Goal: Task Accomplishment & Management: Use online tool/utility

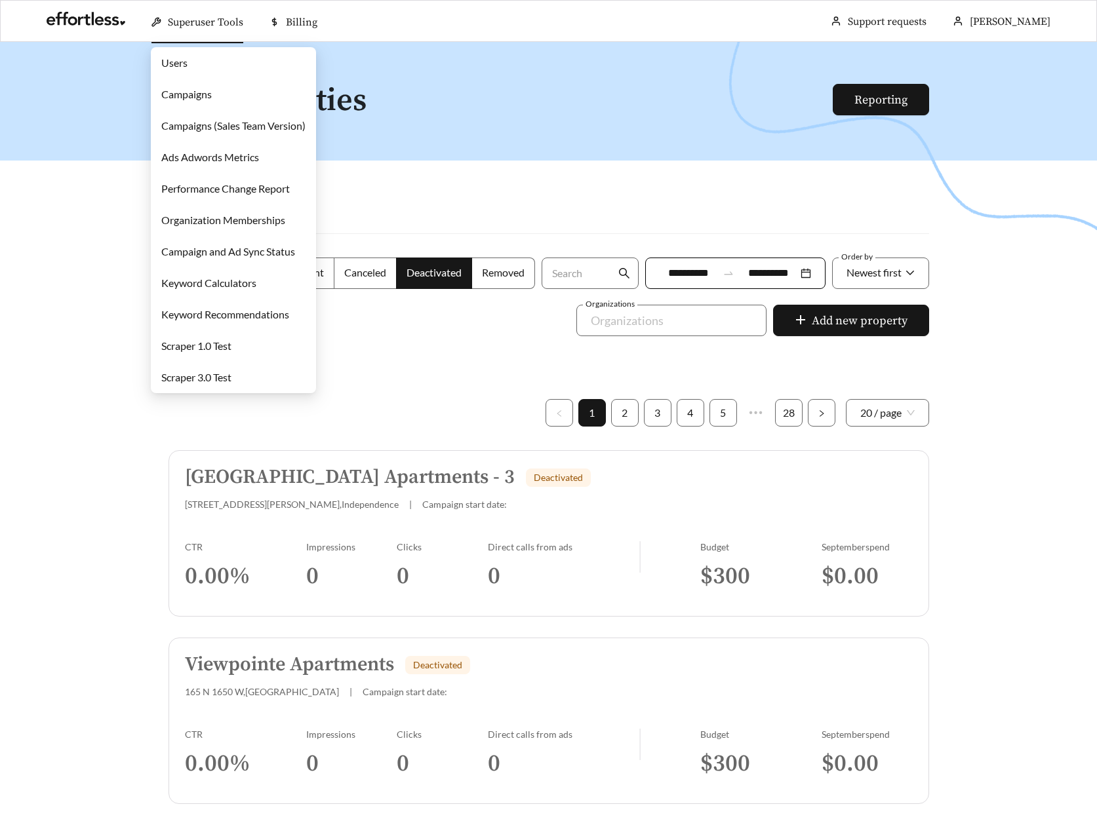
click at [212, 88] on link "Campaigns" at bounding box center [186, 94] width 50 height 12
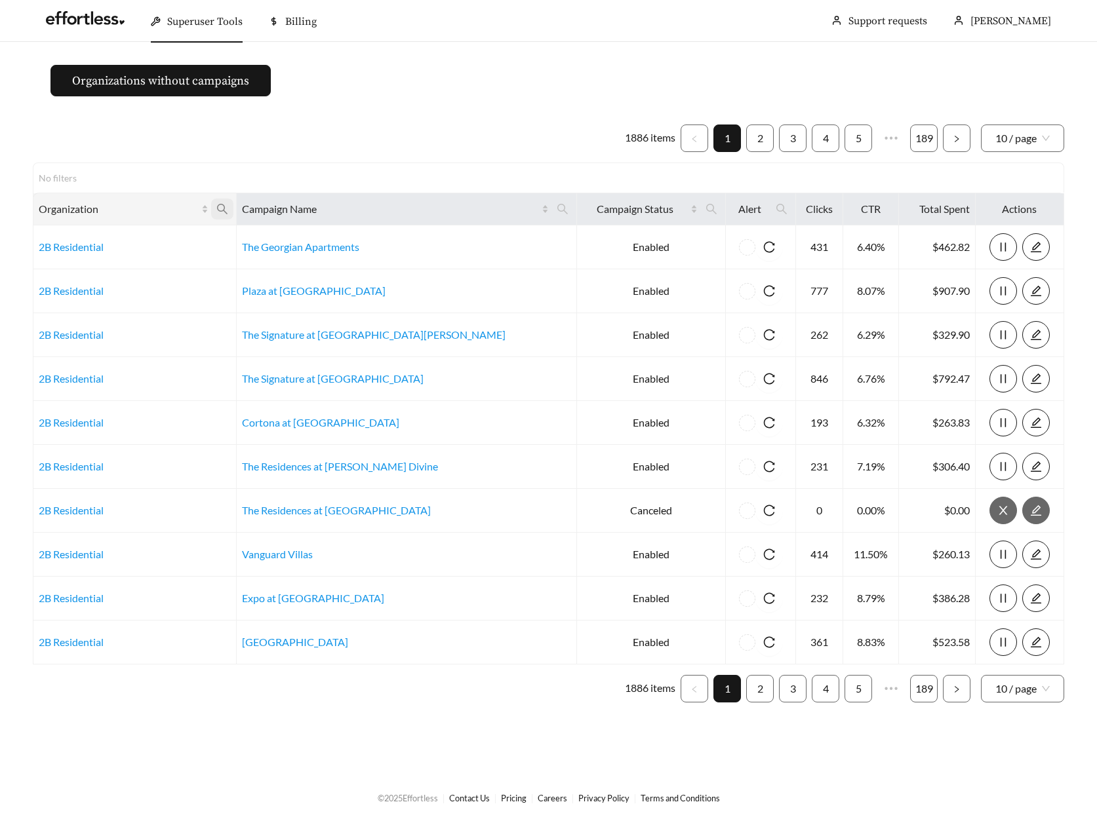
click at [228, 208] on icon "search" at bounding box center [222, 209] width 12 height 12
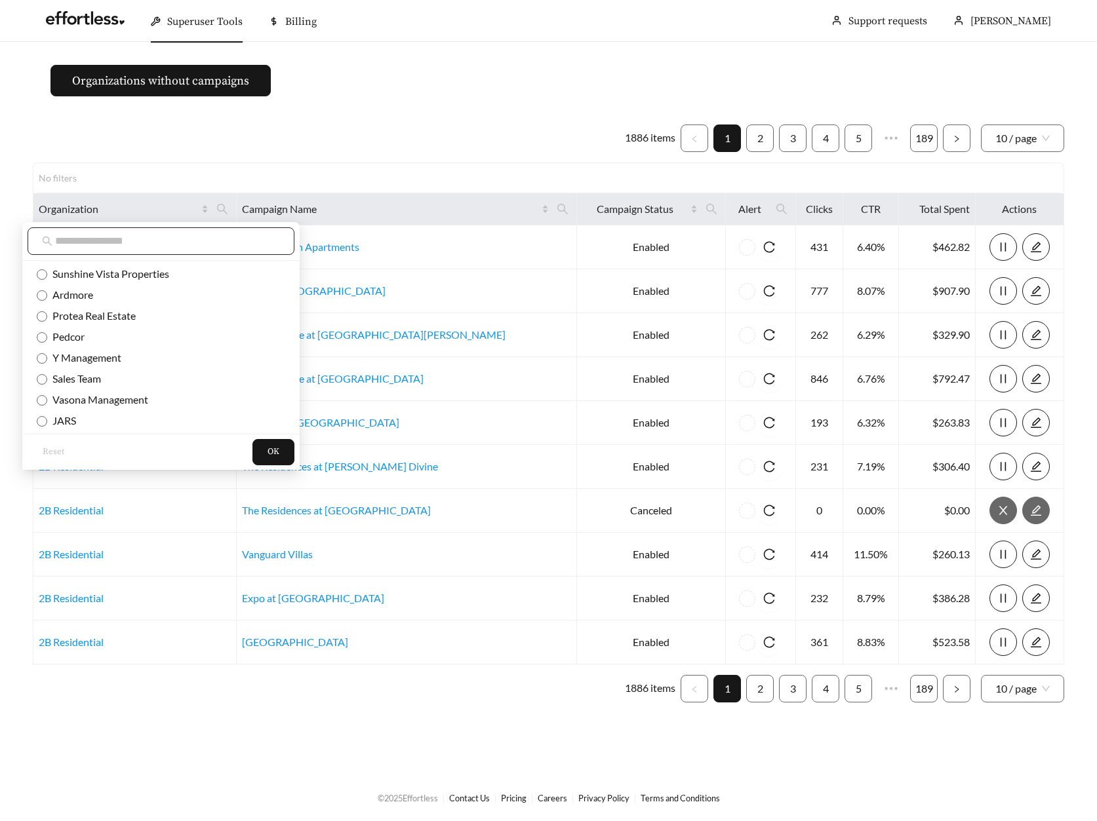
click at [201, 242] on input "text" at bounding box center [167, 241] width 225 height 16
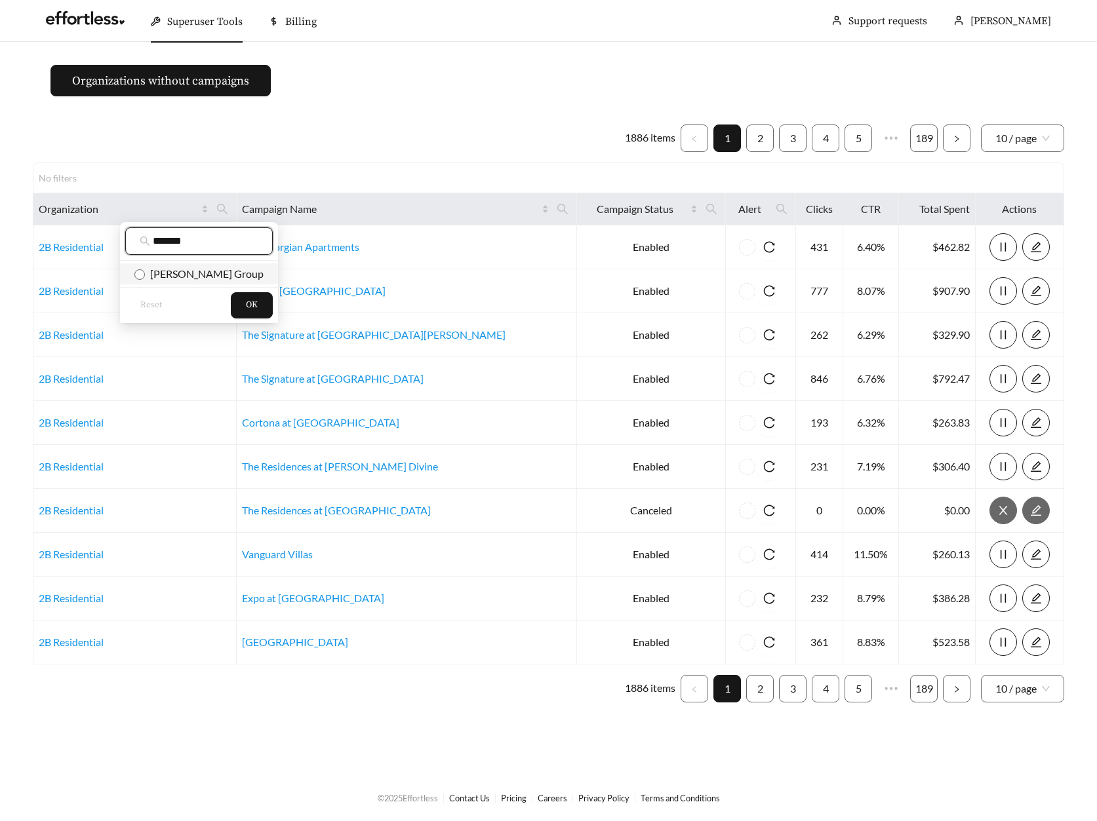
type input "*******"
click at [169, 271] on span "[PERSON_NAME] Group" at bounding box center [204, 273] width 119 height 12
click at [244, 306] on button "OK" at bounding box center [252, 305] width 42 height 26
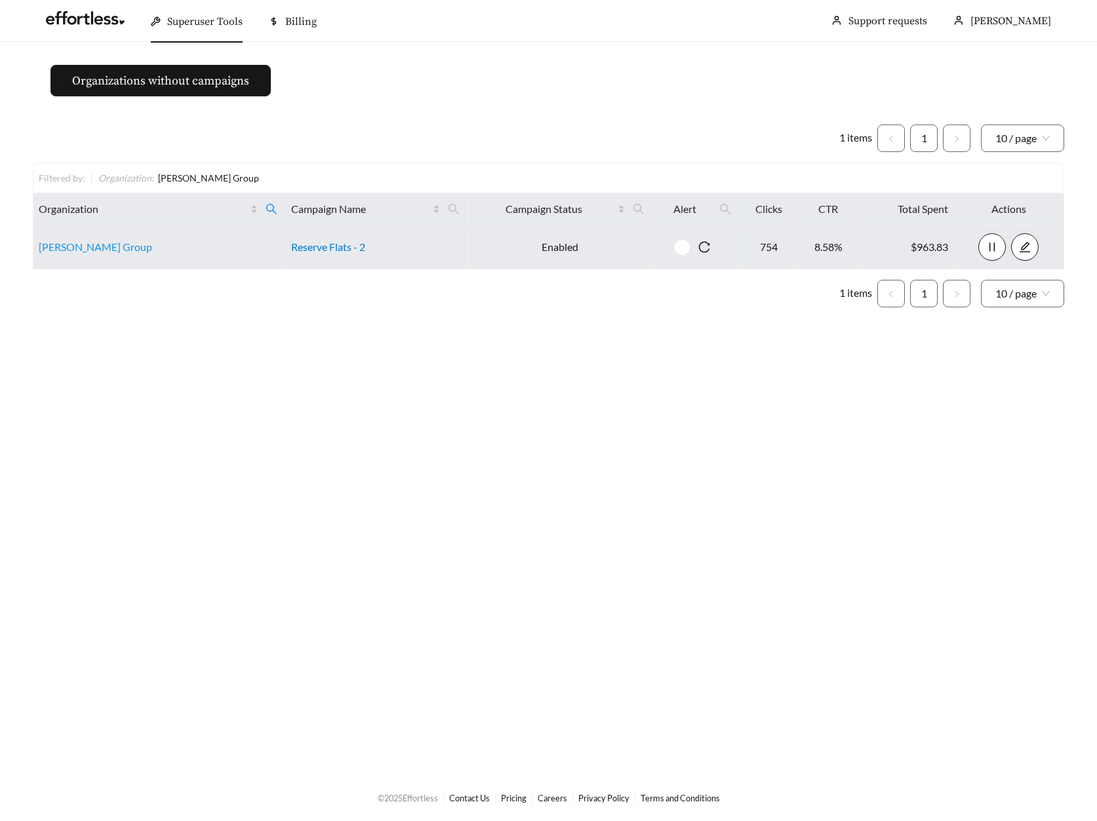
click at [335, 249] on link "Reserve Flats - 2" at bounding box center [328, 247] width 74 height 12
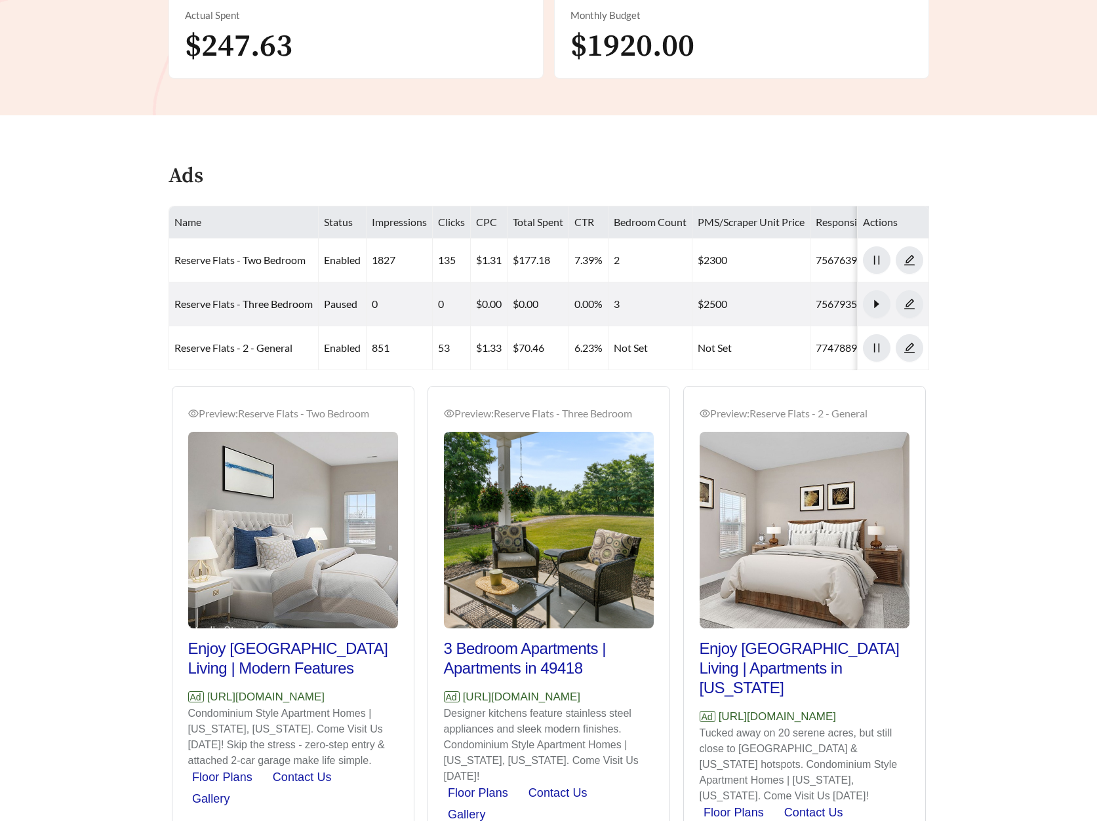
scroll to position [581, 0]
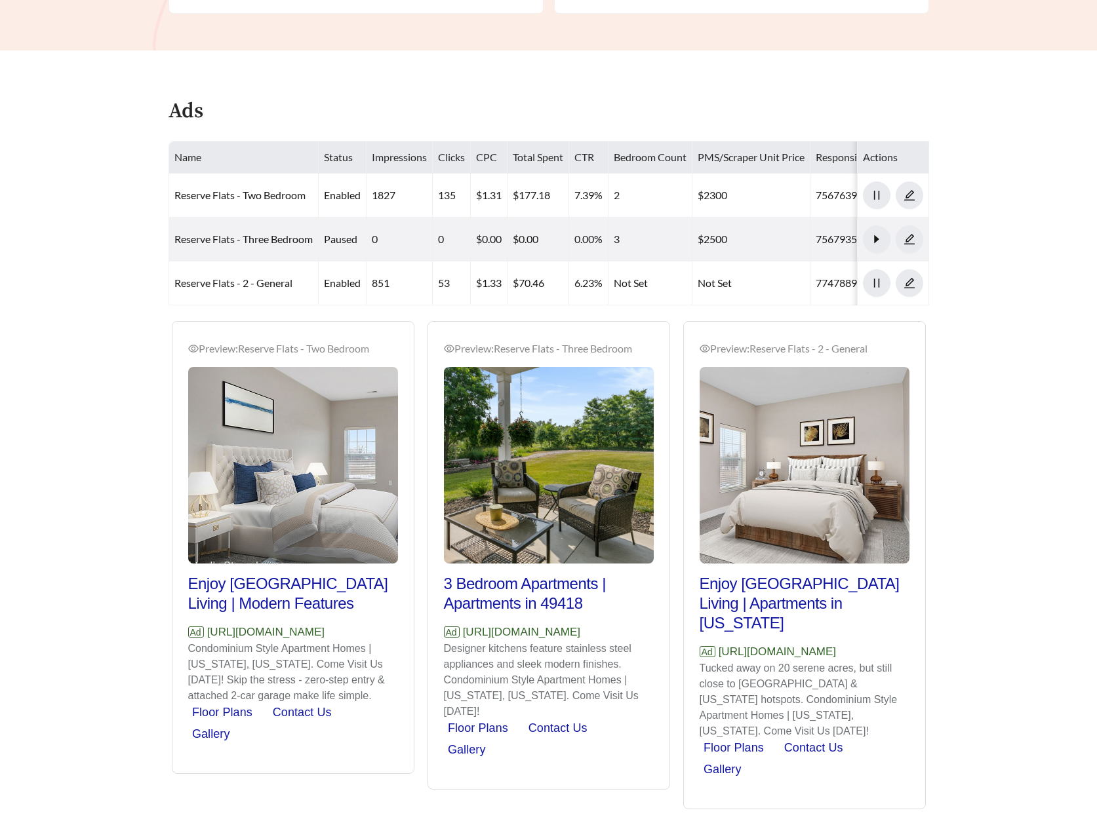
click at [243, 529] on img at bounding box center [293, 465] width 210 height 197
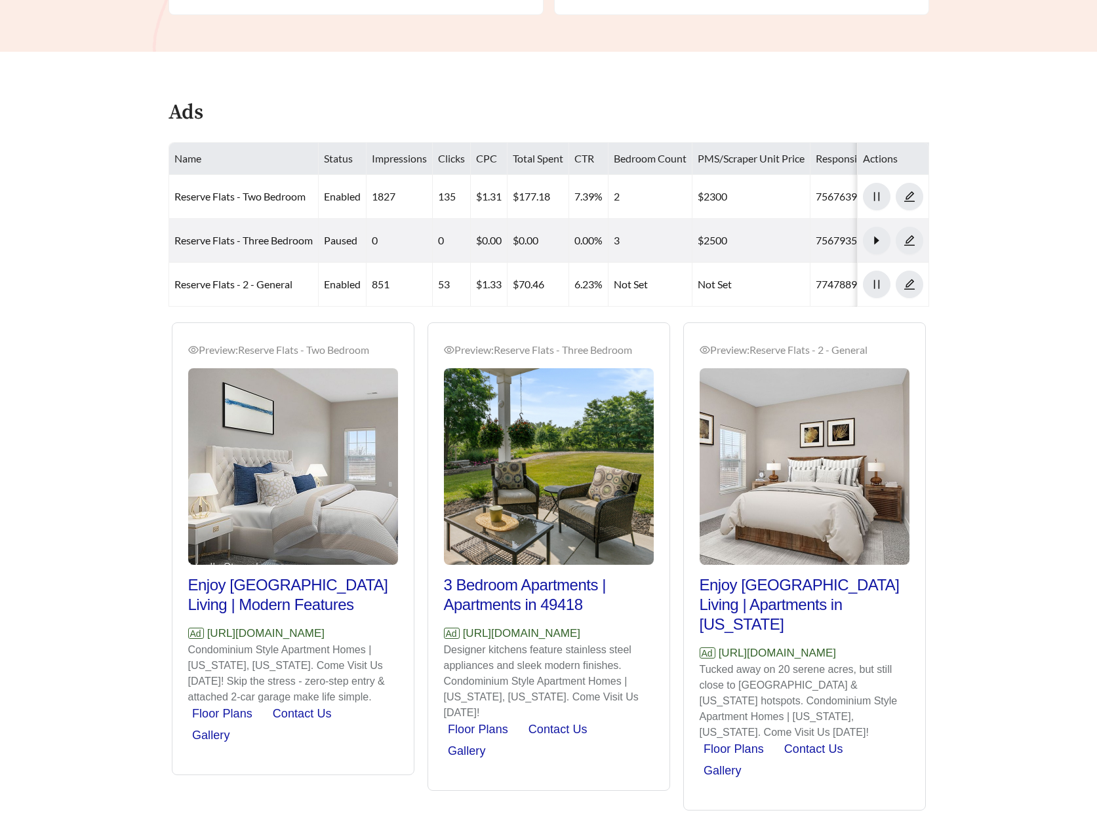
click at [887, 645] on p "Ad https://www.reserveflats.us" at bounding box center [804, 653] width 210 height 17
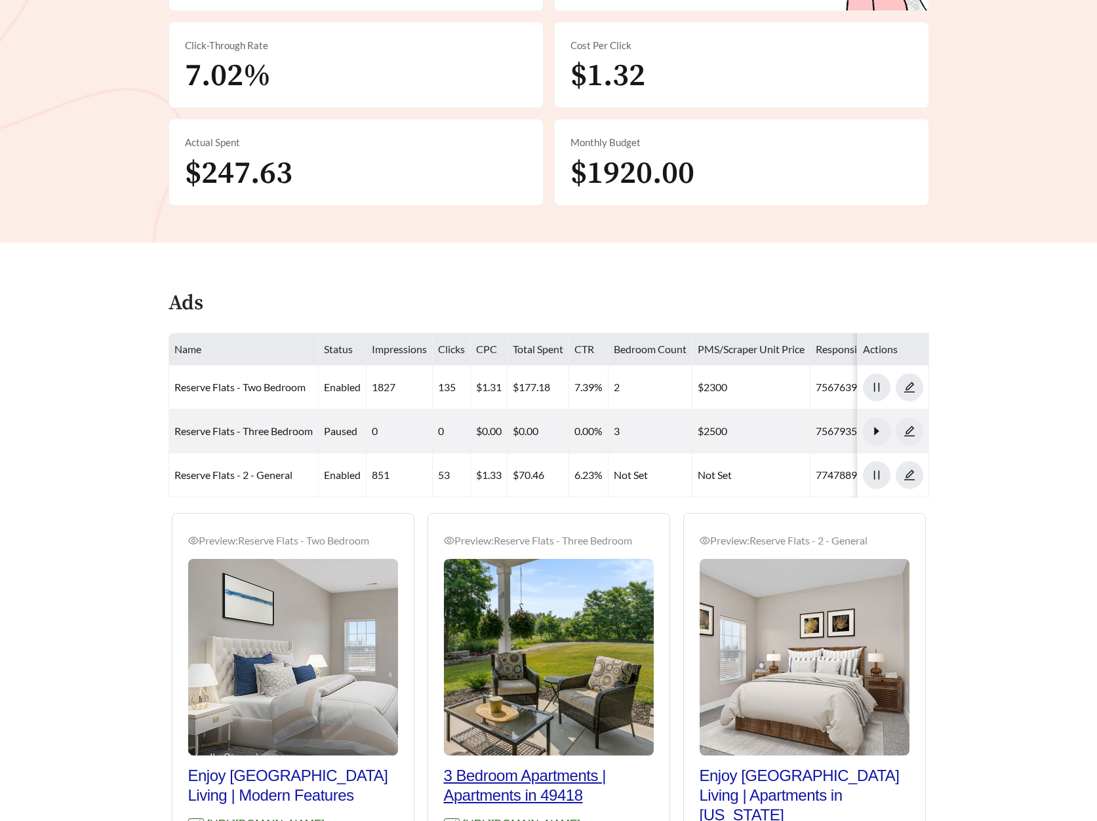
scroll to position [581, 0]
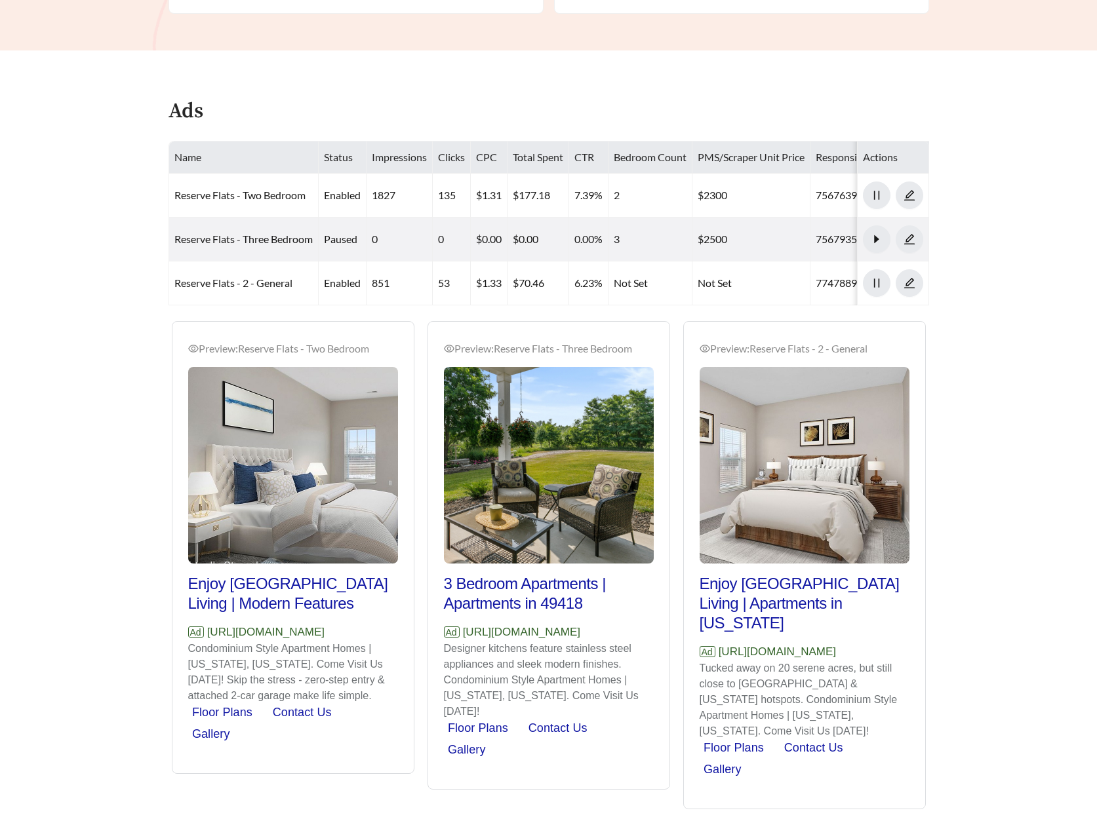
drag, startPoint x: 463, startPoint y: 633, endPoint x: 615, endPoint y: 633, distance: 152.7
click at [615, 633] on p "Ad https://www.reserveflats.us" at bounding box center [549, 632] width 210 height 17
copy p "https://www.reserveflats.us"
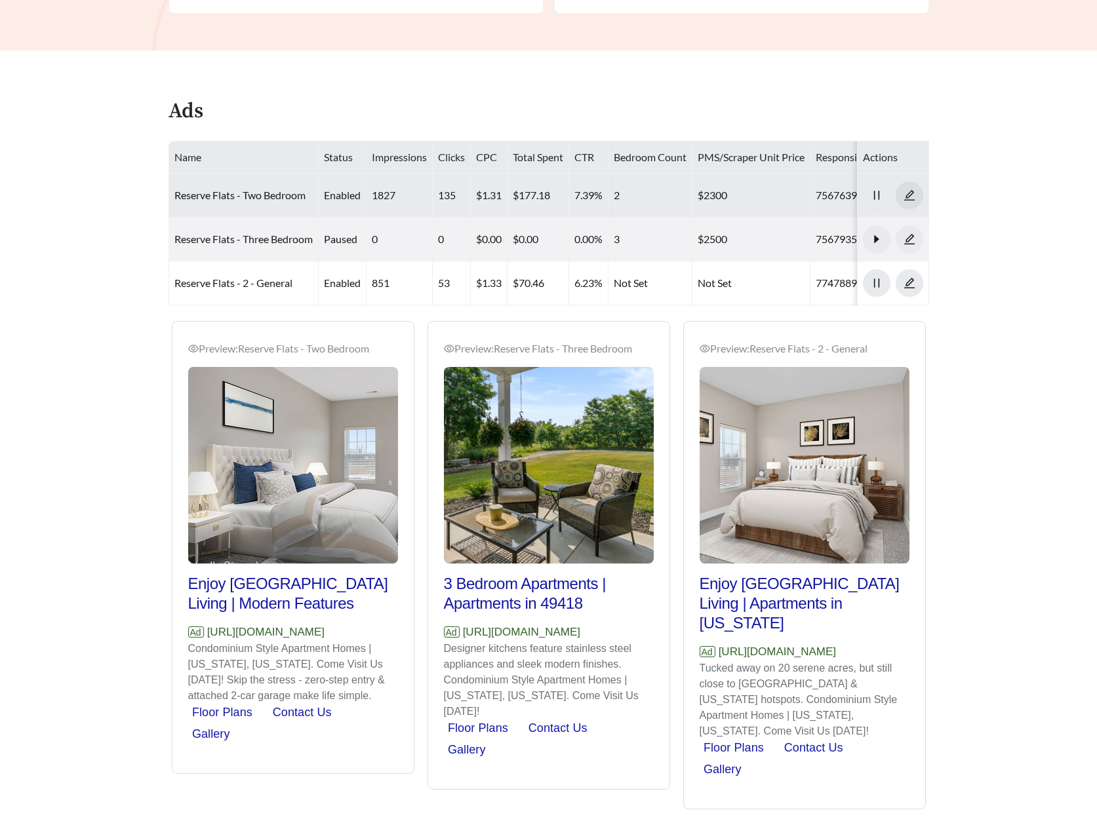
click at [915, 203] on button "button" at bounding box center [909, 196] width 28 height 28
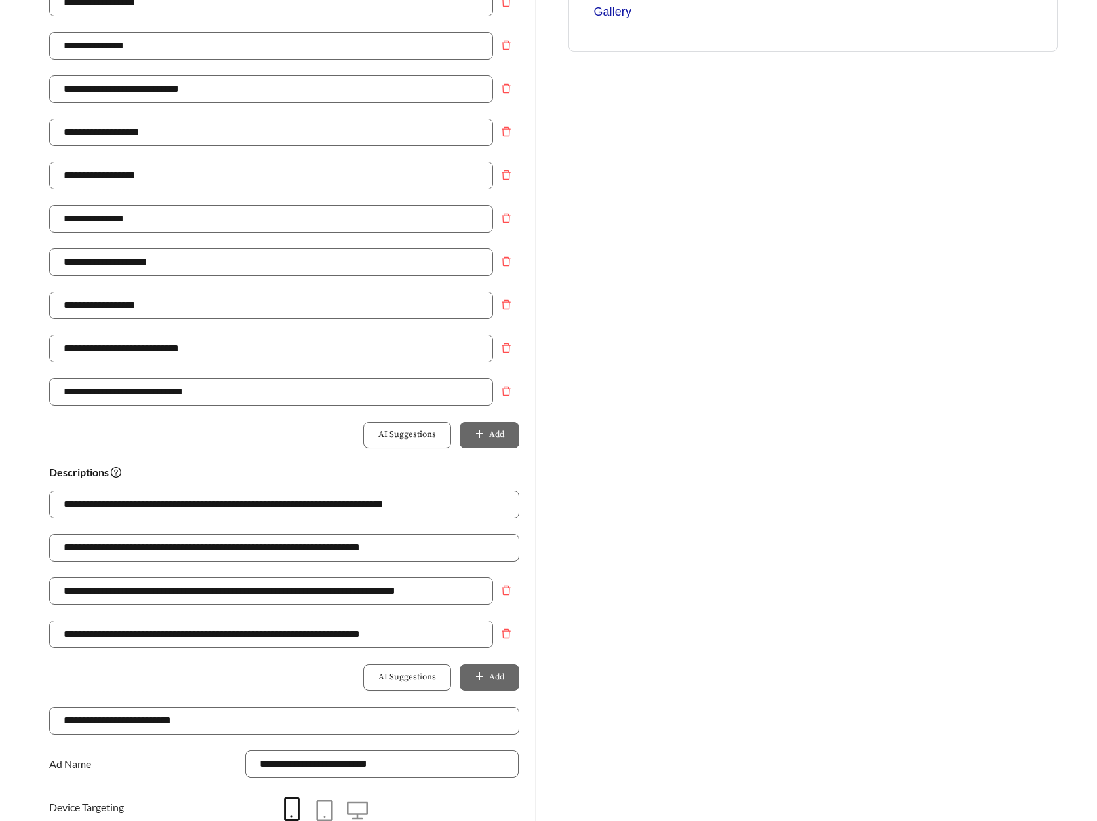
scroll to position [487, 0]
